Goal: Find specific page/section: Find specific page/section

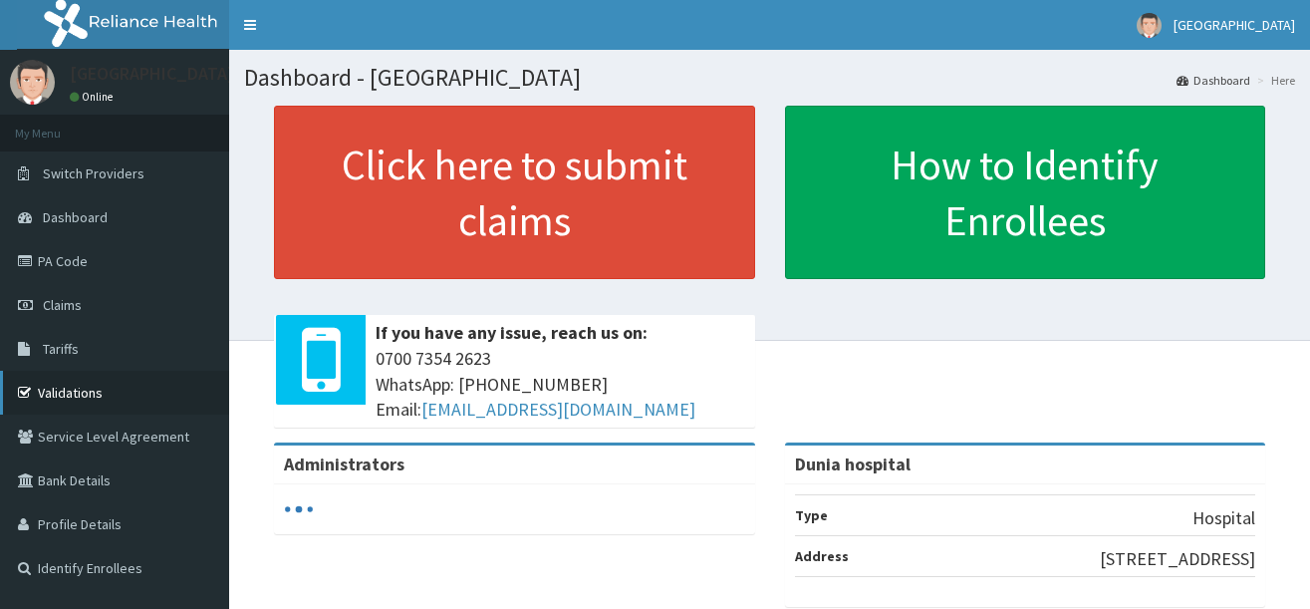
click at [60, 388] on link "Validations" at bounding box center [114, 393] width 229 height 44
click at [68, 381] on link "Validations" at bounding box center [114, 393] width 229 height 44
